Goal: Find specific fact: Find specific fact

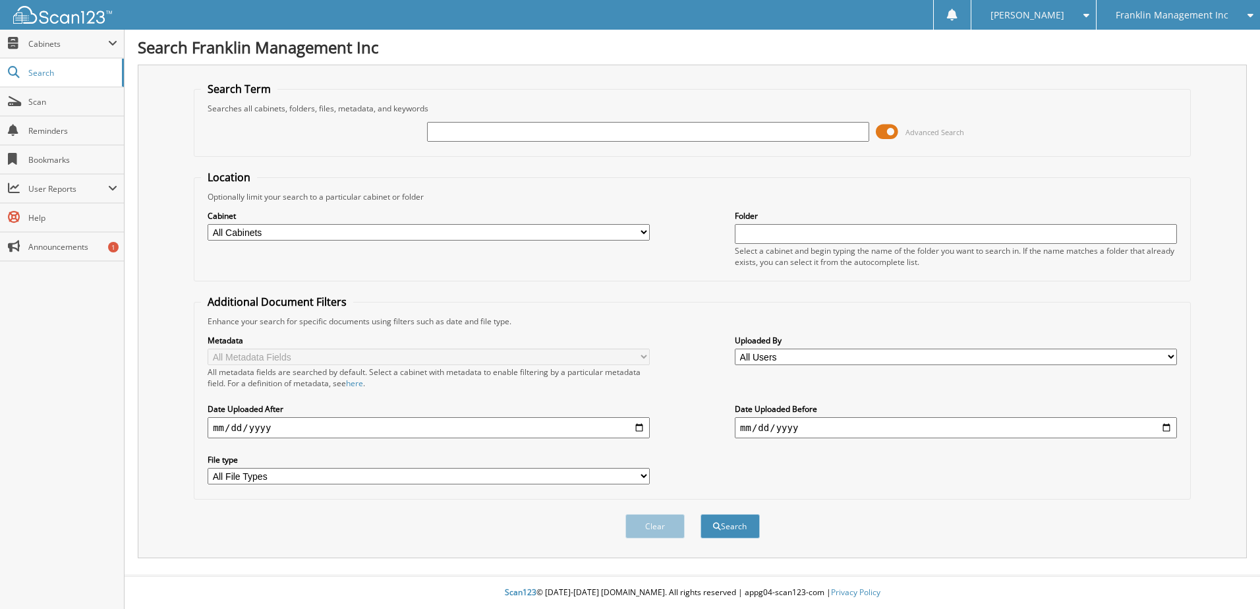
click at [607, 128] on input "text" at bounding box center [648, 132] width 442 height 20
type input "6011235"
click at [701, 514] on button "Search" at bounding box center [730, 526] width 59 height 24
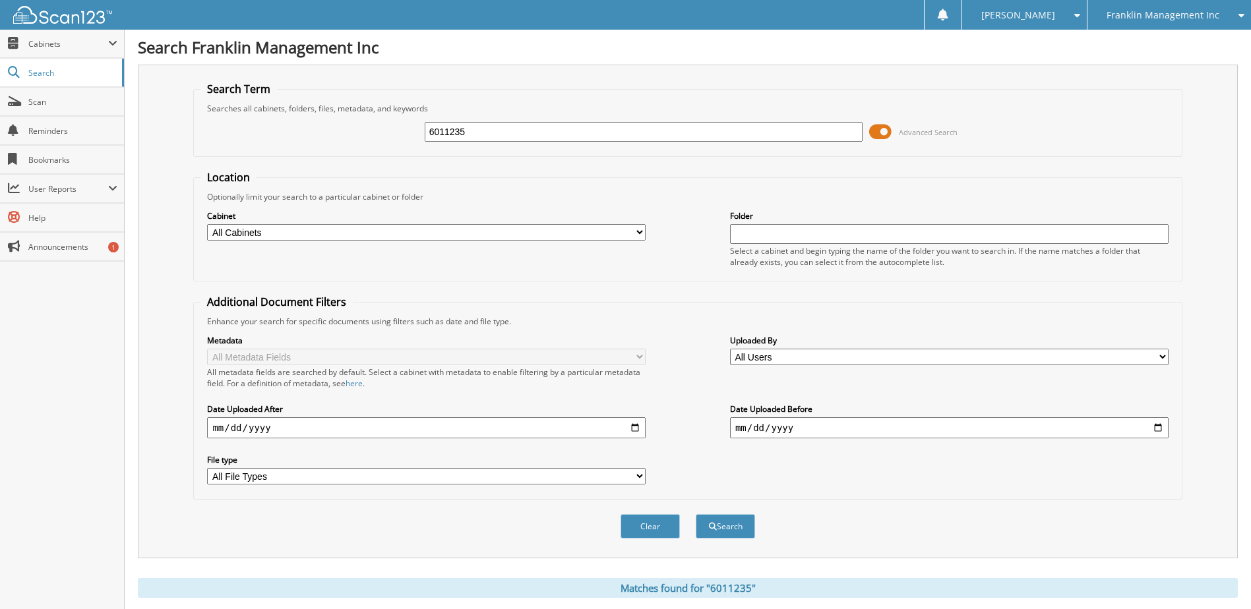
drag, startPoint x: 476, startPoint y: 134, endPoint x: 285, endPoint y: 132, distance: 190.5
click at [286, 133] on div "6011235 Advanced Search" at bounding box center [687, 132] width 974 height 36
type input "6011199"
click at [695, 514] on button "Search" at bounding box center [724, 526] width 59 height 24
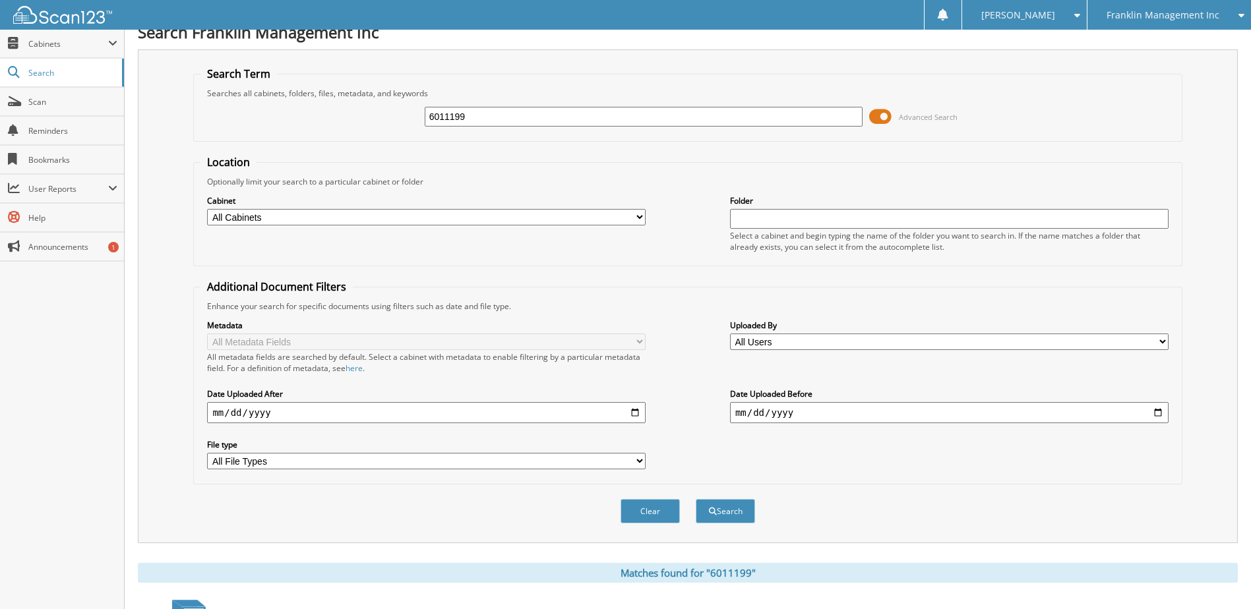
scroll to position [201, 0]
